Goal: Transaction & Acquisition: Purchase product/service

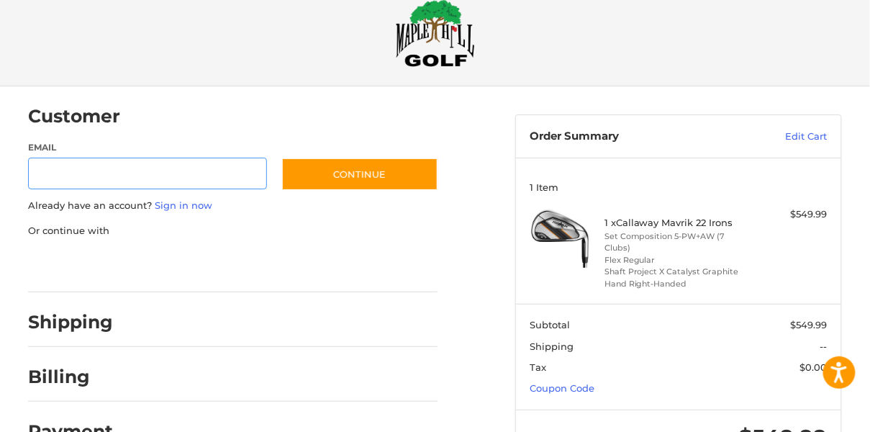
scroll to position [89, 0]
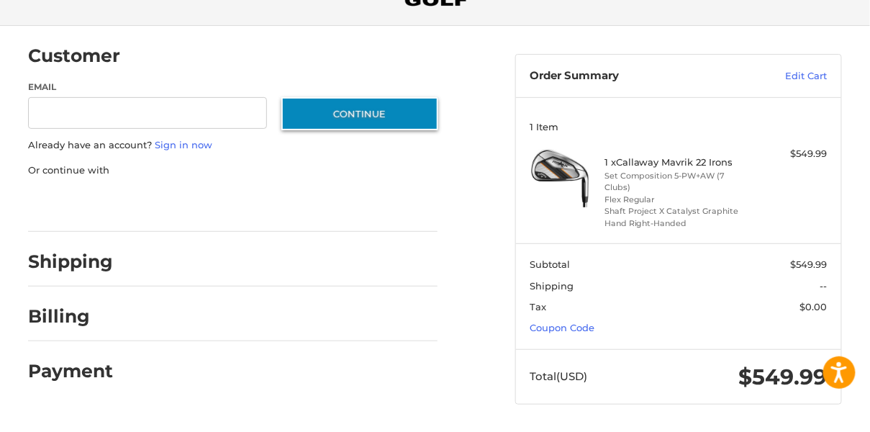
click at [325, 114] on button "Continue" at bounding box center [359, 113] width 157 height 33
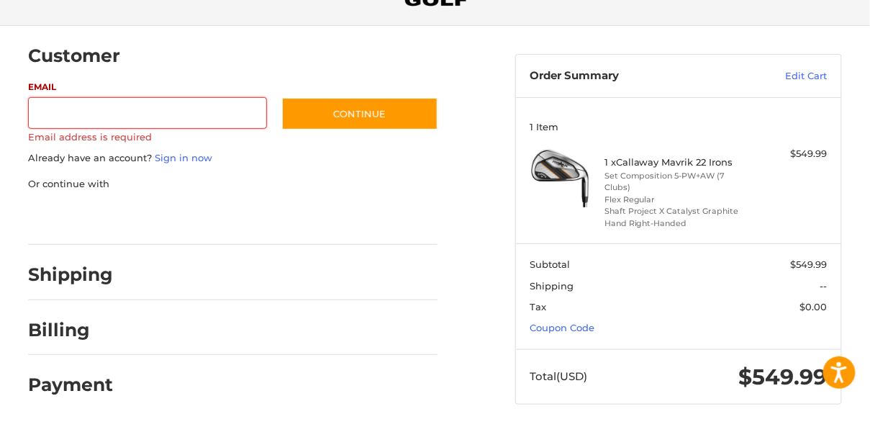
click at [570, 345] on section "Subtotal $549.99 Shipping -- Tax $0.00 Coupon Code" at bounding box center [678, 296] width 325 height 106
click at [573, 331] on link "Coupon Code" at bounding box center [562, 328] width 65 height 12
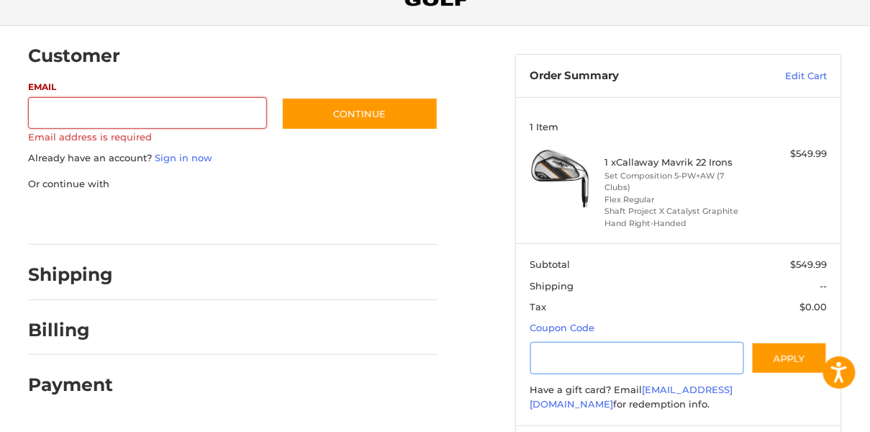
click at [622, 358] on input "Gift Certificate or Coupon Code" at bounding box center [637, 358] width 214 height 32
paste input "********"
type input "********"
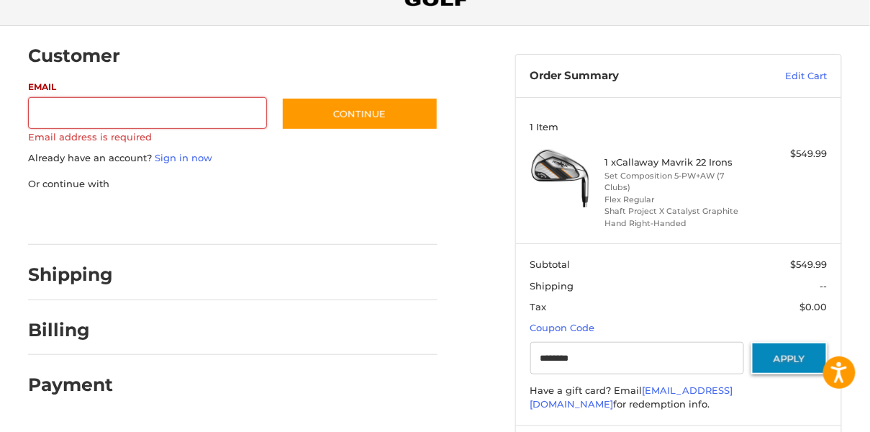
click at [806, 373] on button "Apply" at bounding box center [789, 358] width 76 height 32
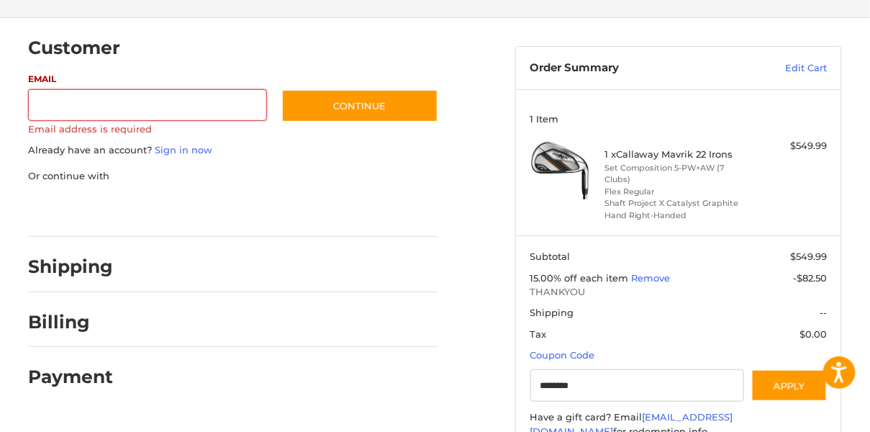
scroll to position [0, 0]
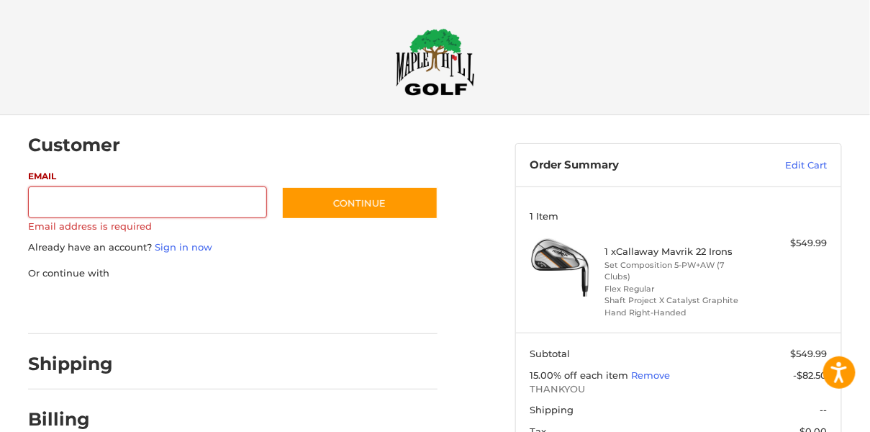
click at [502, 65] on h2 at bounding box center [435, 62] width 826 height 68
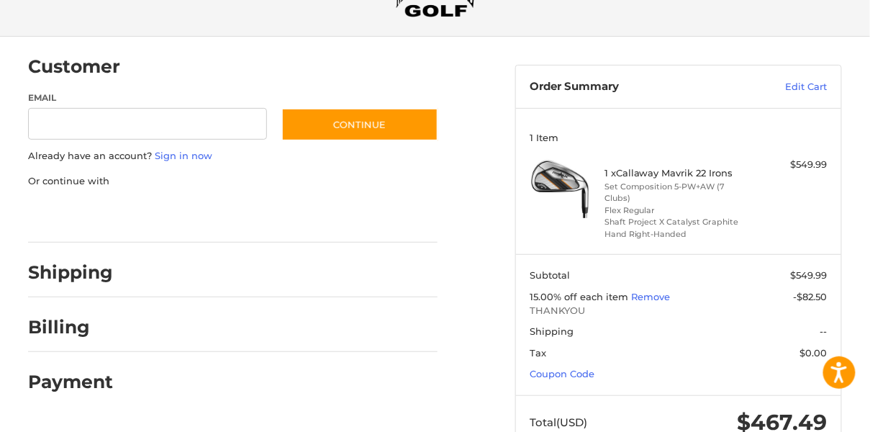
scroll to position [124, 0]
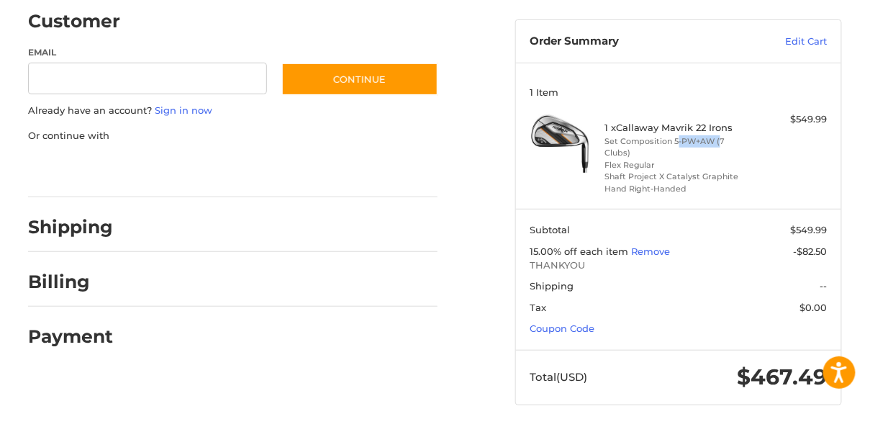
drag, startPoint x: 675, startPoint y: 140, endPoint x: 719, endPoint y: 140, distance: 43.9
click at [719, 140] on li "Set Composition 5-PW+AW (7 Clubs)" at bounding box center [676, 147] width 145 height 24
click at [712, 145] on li "Set Composition 5-PW+AW (7 Clubs)" at bounding box center [676, 147] width 145 height 24
drag, startPoint x: 701, startPoint y: 142, endPoint x: 720, endPoint y: 145, distance: 18.9
click at [720, 145] on li "Set Composition 5-PW+AW (7 Clubs)" at bounding box center [676, 147] width 145 height 24
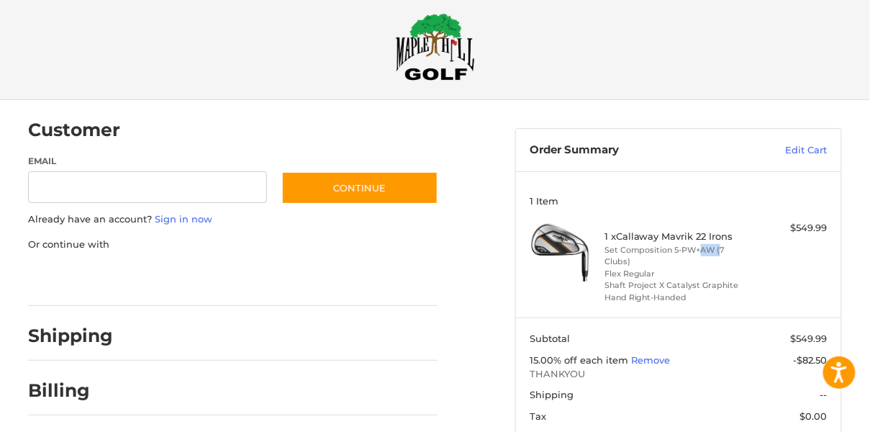
scroll to position [12, 0]
